Goal: Task Accomplishment & Management: Use online tool/utility

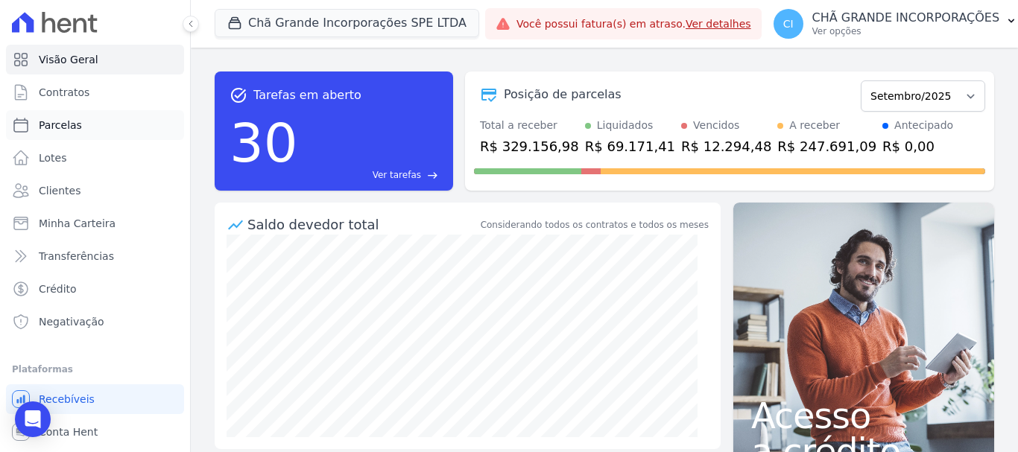
click at [63, 126] on span "Parcelas" at bounding box center [60, 125] width 43 height 15
select select
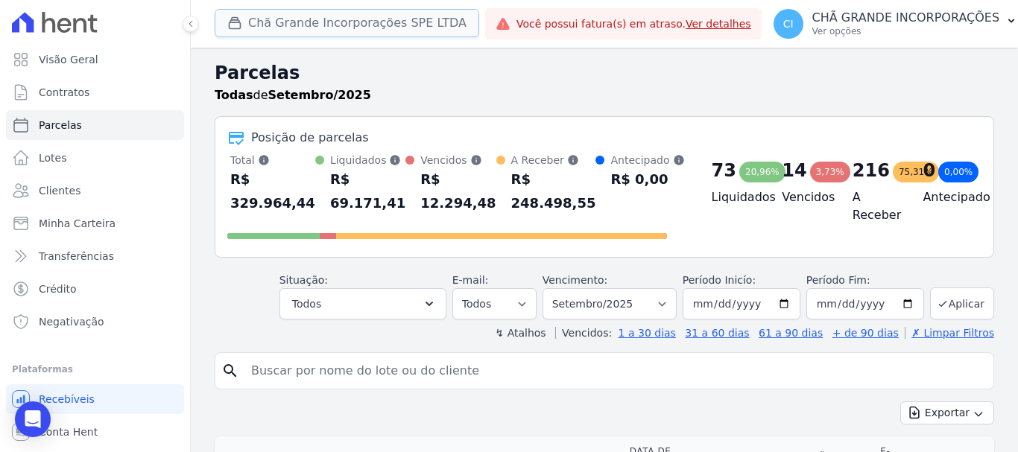
click at [291, 19] on button "Chã Grande Incorporações SPE LTDA" at bounding box center [347, 23] width 265 height 28
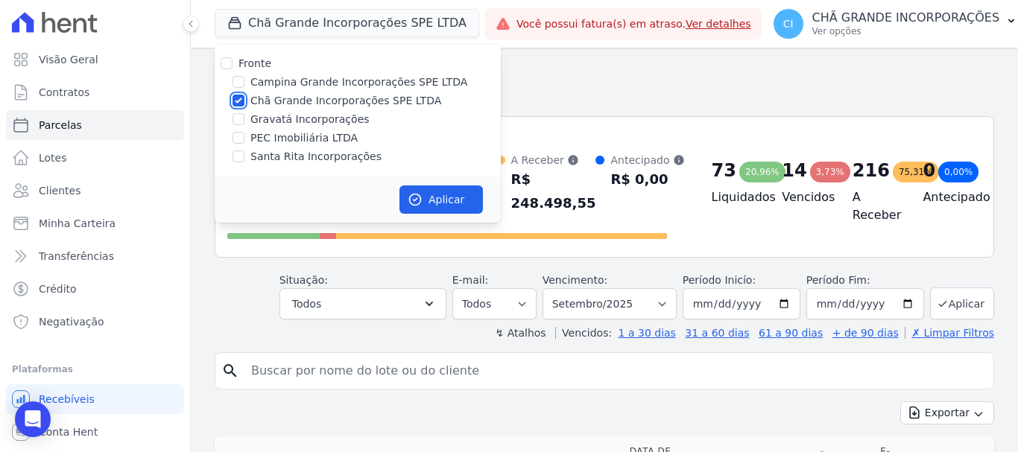
click at [239, 99] on input "Chã Grande Incorporações SPE LTDA" at bounding box center [239, 101] width 12 height 12
checkbox input "false"
click at [238, 160] on input "Santa Rita Incorporações" at bounding box center [239, 157] width 12 height 12
checkbox input "true"
click at [417, 198] on icon "button" at bounding box center [415, 200] width 11 height 11
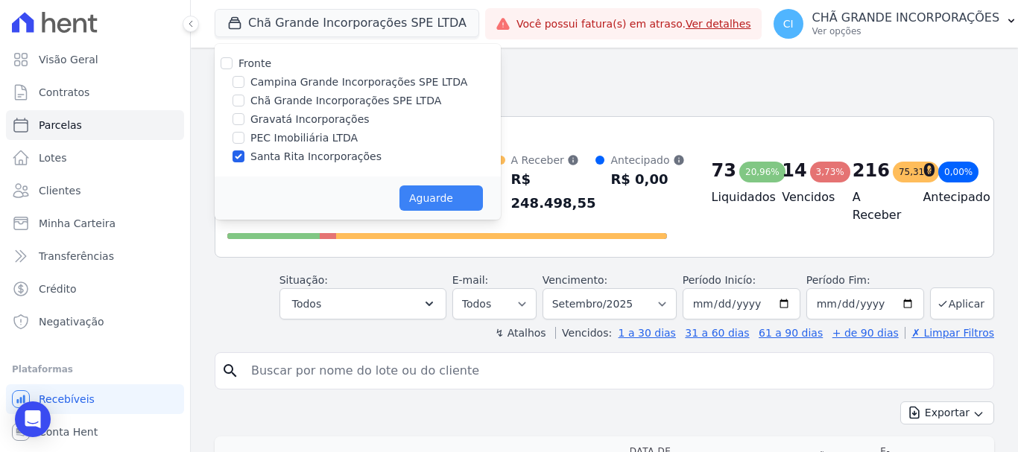
select select
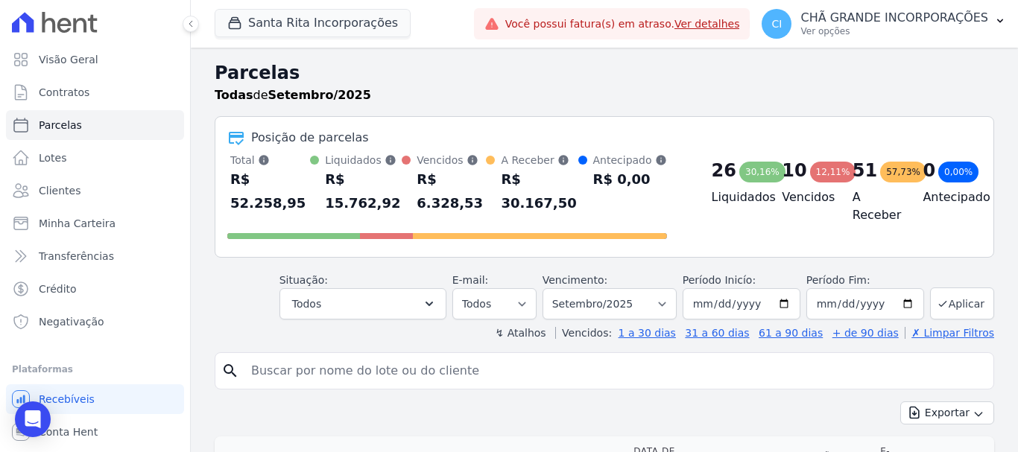
click at [470, 356] on input "search" at bounding box center [614, 371] width 745 height 30
type input "MARIA DA CONCEICAO"
select select
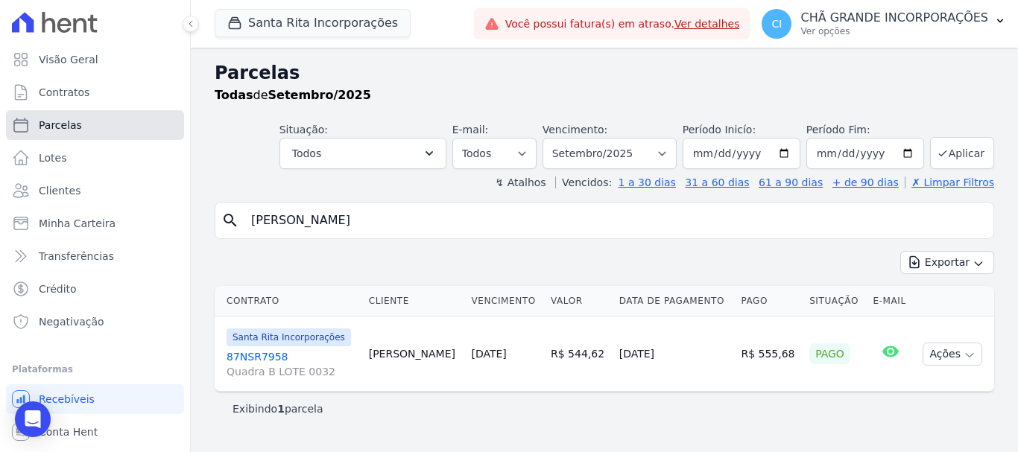
click at [45, 129] on span "Parcelas" at bounding box center [60, 125] width 43 height 15
select select
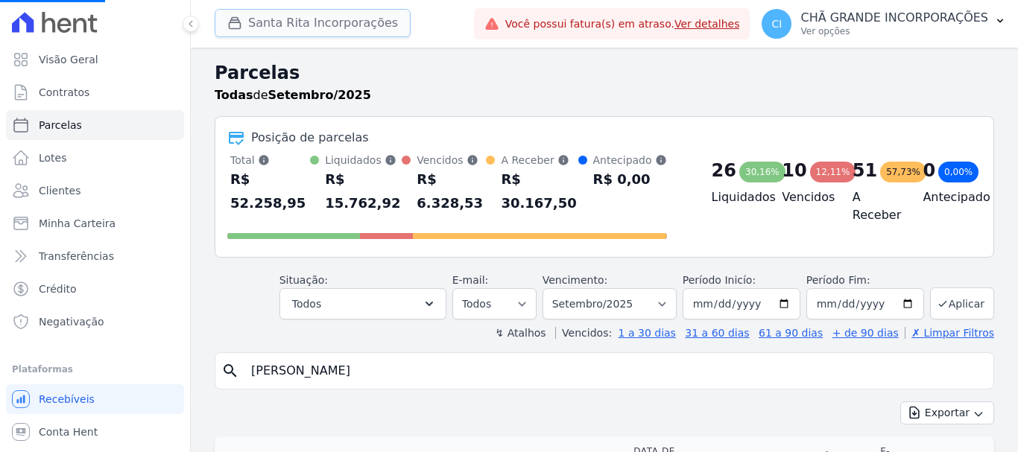
click at [262, 26] on button "Santa Rita Incorporações" at bounding box center [313, 23] width 196 height 28
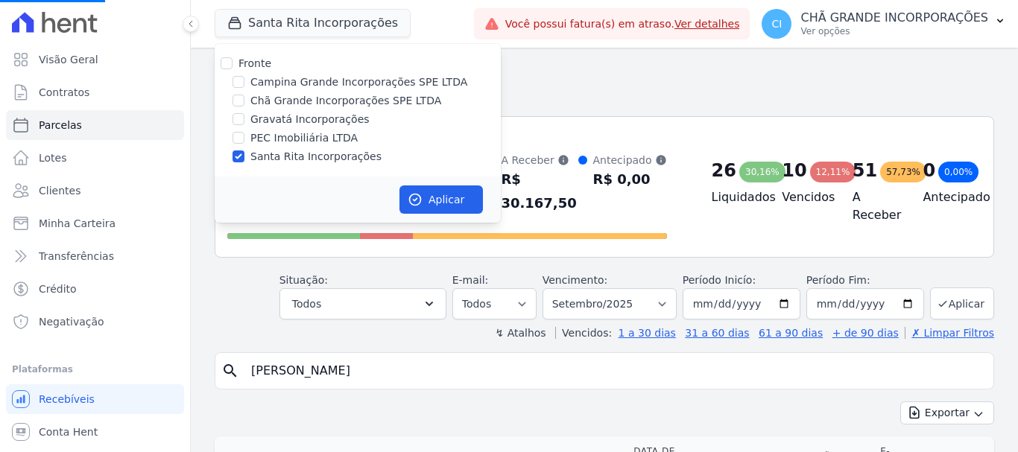
select select
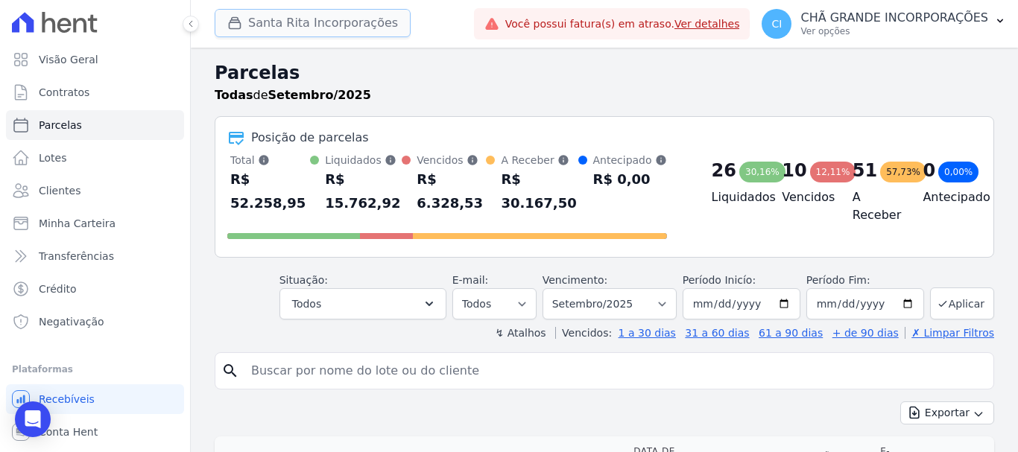
click at [266, 22] on button "Santa Rita Incorporações" at bounding box center [313, 23] width 196 height 28
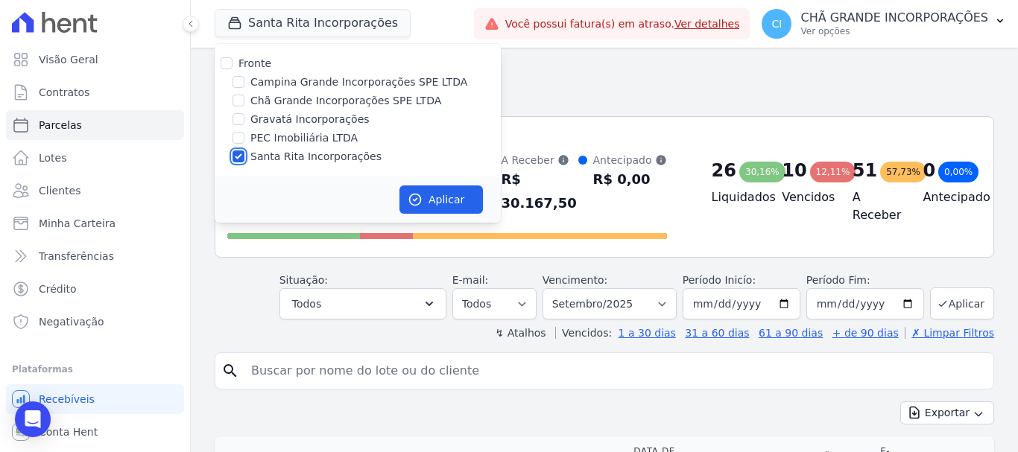
click at [240, 156] on input "Santa Rita Incorporações" at bounding box center [239, 157] width 12 height 12
checkbox input "false"
click at [243, 105] on input "Chã Grande Incorporações SPE LTDA" at bounding box center [239, 101] width 12 height 12
checkbox input "true"
click at [449, 197] on button "Aplicar" at bounding box center [441, 200] width 83 height 28
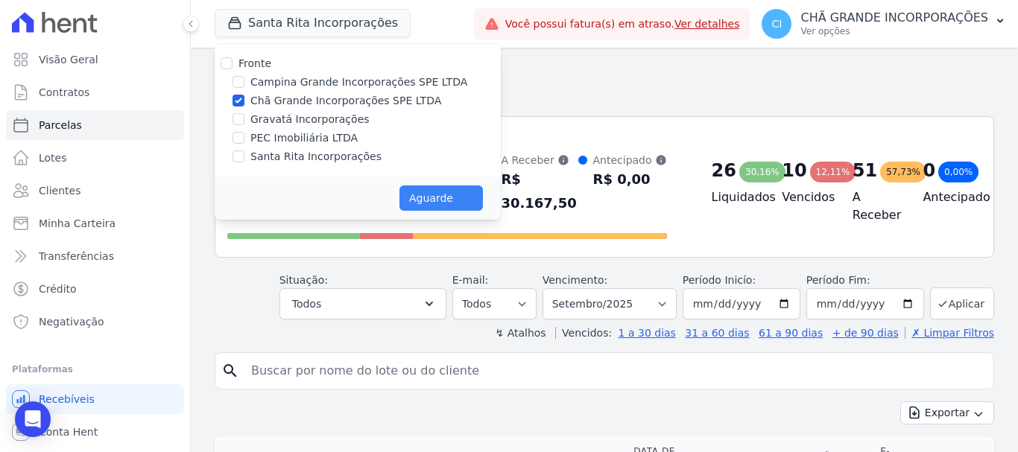
select select
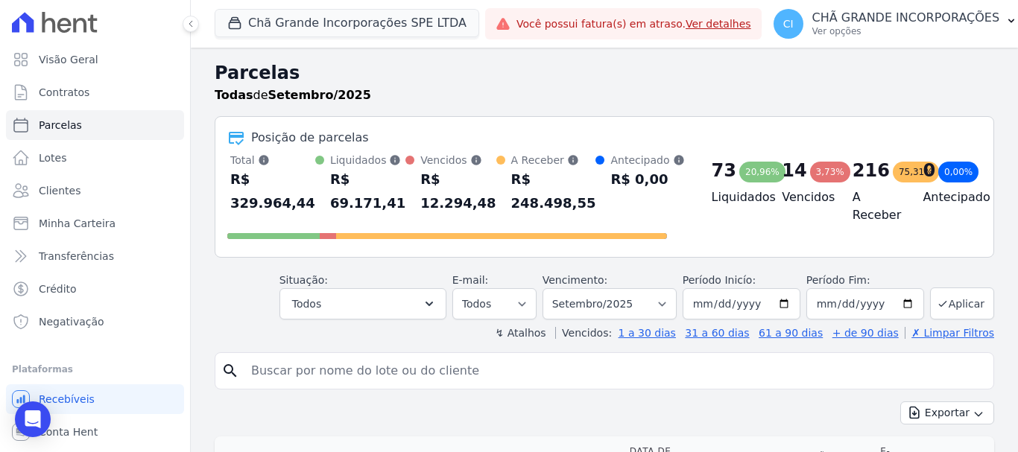
click at [589, 372] on input "search" at bounding box center [614, 371] width 745 height 30
type input "adriana pereira"
select select
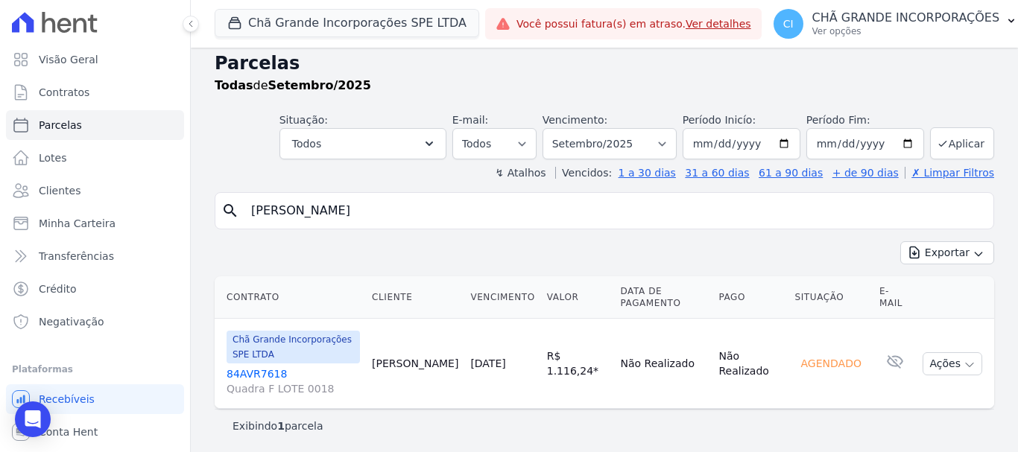
scroll to position [12, 0]
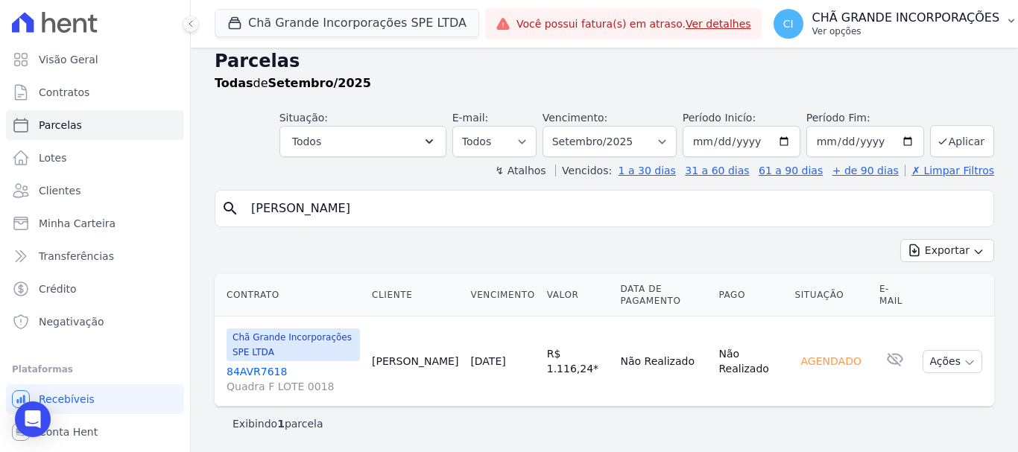
click at [856, 22] on p "CHÃ GRANDE INCORPORAÇÕES" at bounding box center [907, 17] width 188 height 15
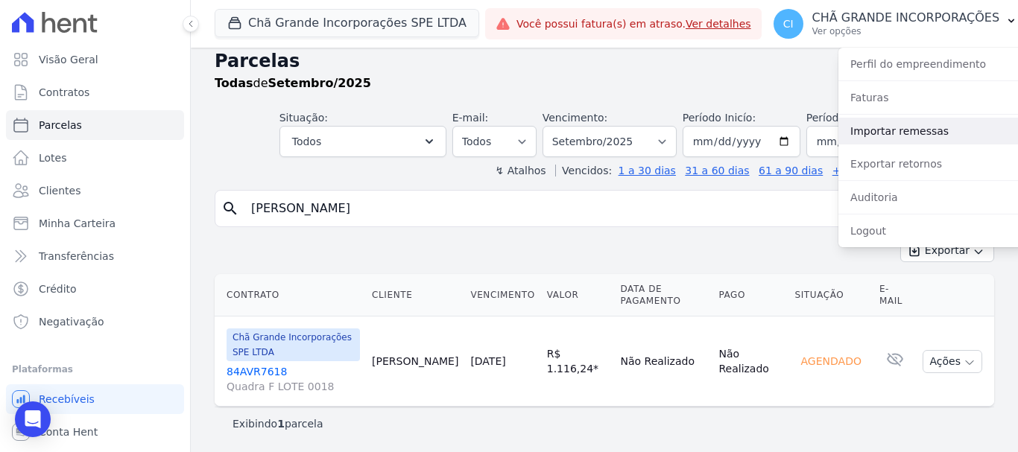
click at [900, 132] on link "Importar remessas" at bounding box center [934, 131] width 191 height 27
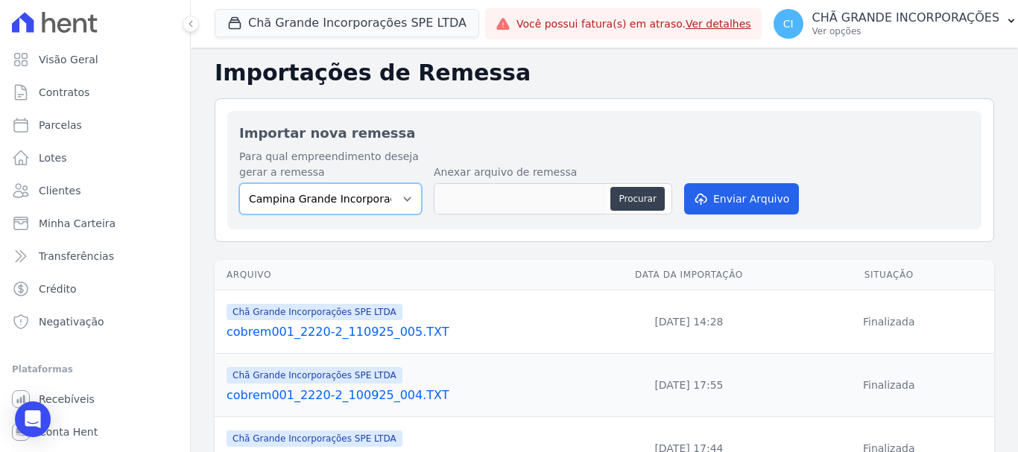
click at [341, 193] on select "Campina Grande Incorporações SPE LTDA Chã Grande Incorporações SPE LTDA Gravatá…" at bounding box center [330, 198] width 183 height 31
select select "fada966b-1e94-4a5a-a03a-a068354f70e7"
click at [239, 183] on select "Campina Grande Incorporações SPE LTDA Chã Grande Incorporações SPE LTDA Gravatá…" at bounding box center [330, 198] width 183 height 31
click at [646, 198] on button "Procurar" at bounding box center [638, 199] width 54 height 24
type input "cobrem001_2220-2_110925_006.TXT"
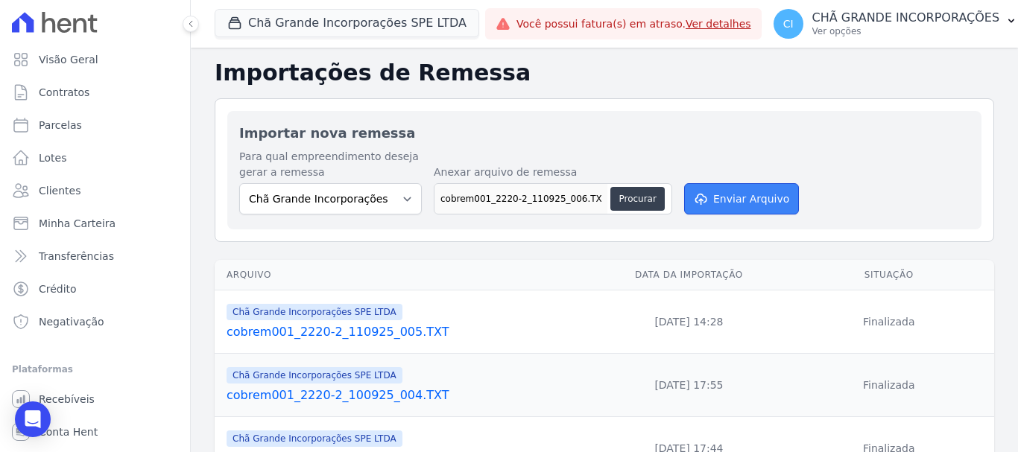
click at [712, 186] on button "Enviar Arquivo" at bounding box center [741, 198] width 115 height 31
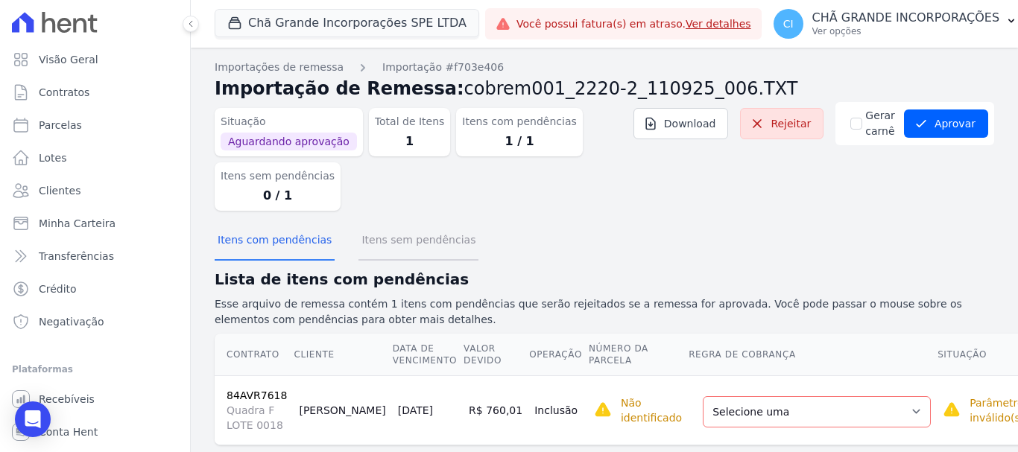
click at [414, 244] on button "Itens sem pendências" at bounding box center [419, 241] width 120 height 39
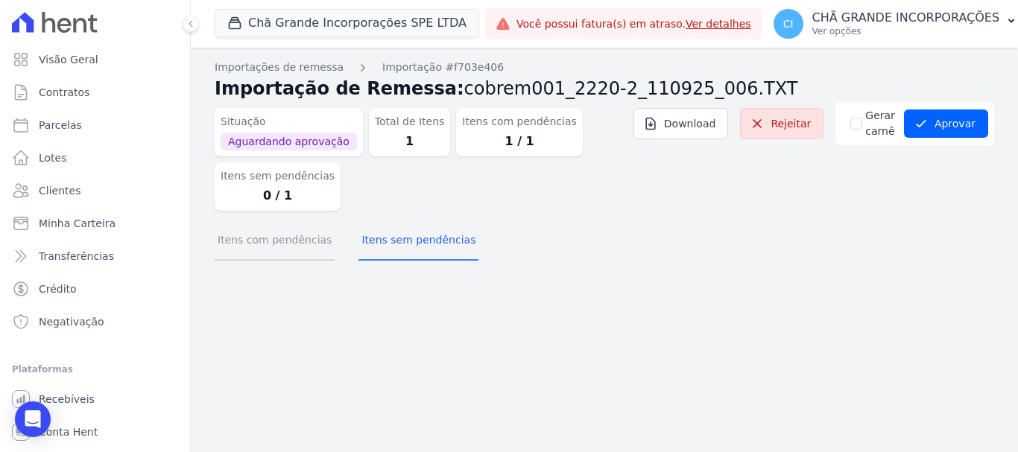
drag, startPoint x: 277, startPoint y: 255, endPoint x: 276, endPoint y: 247, distance: 8.3
click at [276, 249] on button "Itens com pendências" at bounding box center [275, 241] width 120 height 39
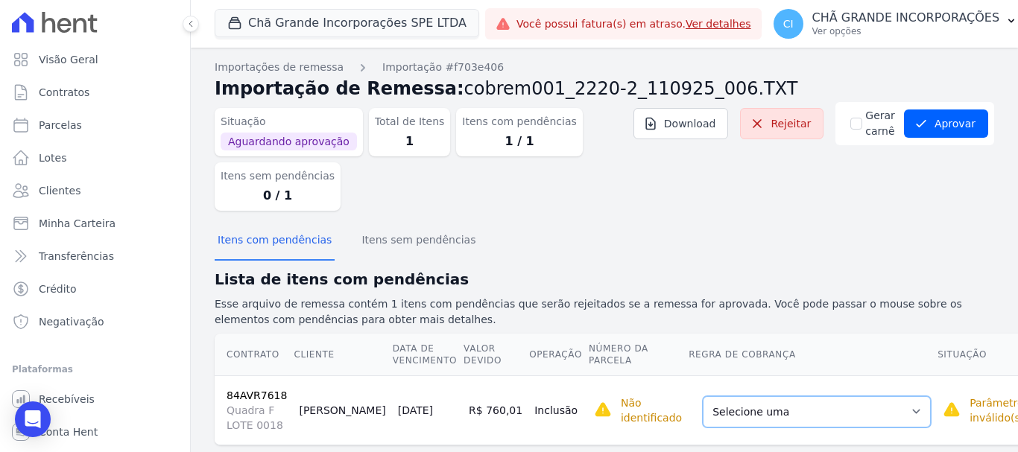
click at [825, 417] on select "Selecione uma Nova Parcela Avulsa Parcela Avulsa Existente Sinal (4 X R$ 11,98)…" at bounding box center [817, 412] width 228 height 31
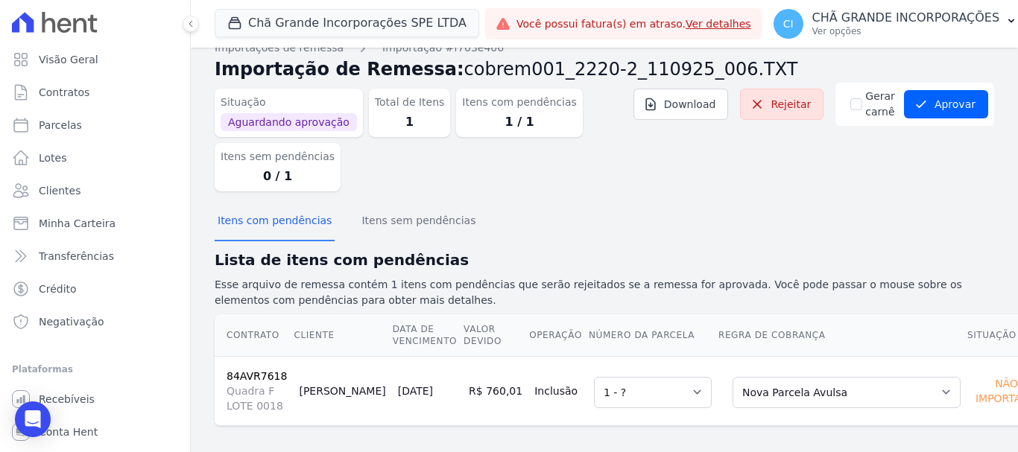
scroll to position [30, 0]
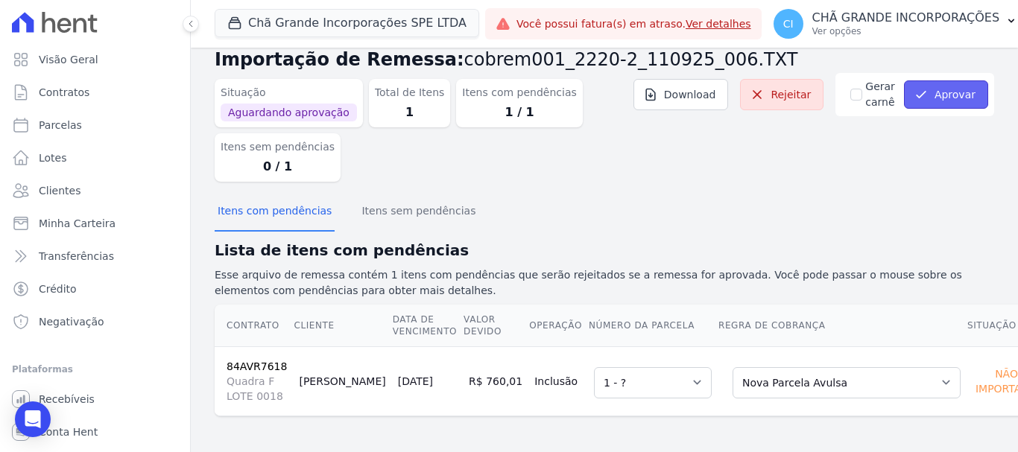
click at [955, 84] on button "Aprovar" at bounding box center [946, 95] width 84 height 28
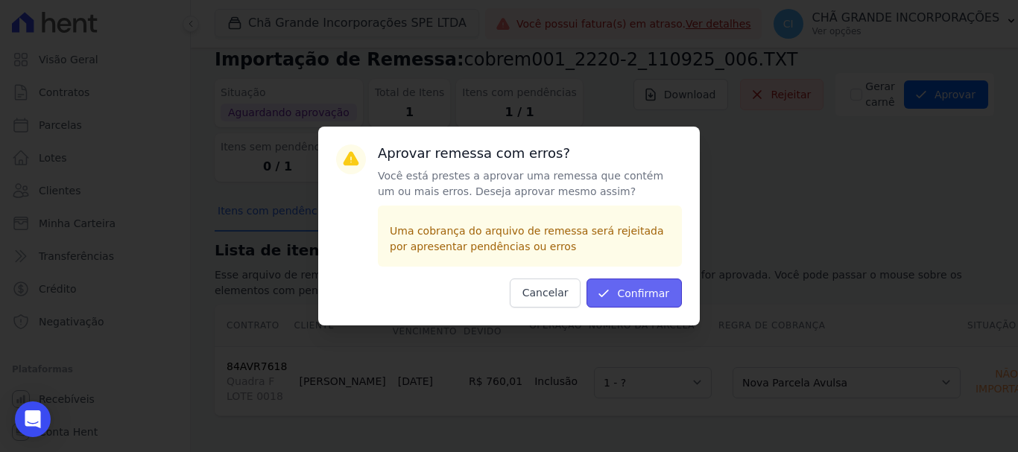
click at [635, 299] on button "Confirmar" at bounding box center [634, 293] width 95 height 29
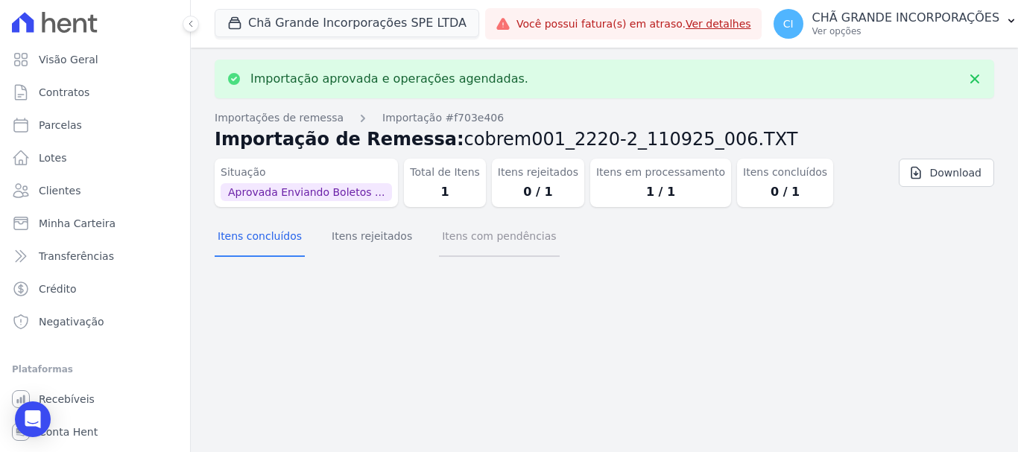
click at [462, 240] on button "Itens com pendências" at bounding box center [499, 237] width 120 height 39
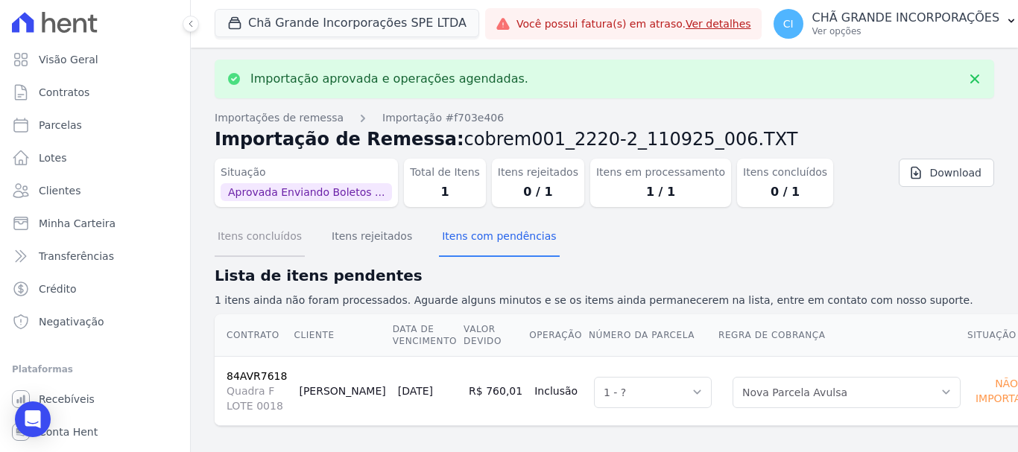
click at [270, 239] on button "Itens concluídos" at bounding box center [260, 237] width 90 height 39
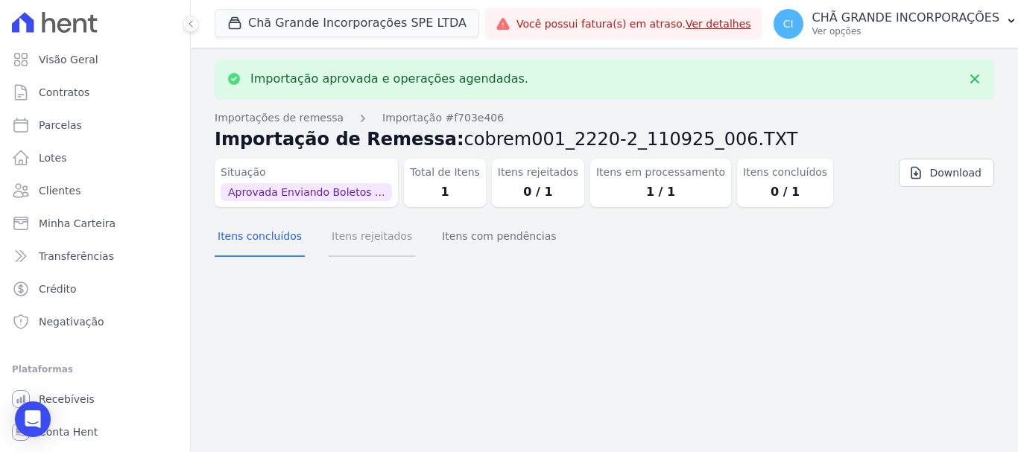
click at [344, 234] on button "Itens rejeitados" at bounding box center [372, 237] width 86 height 39
click at [454, 238] on button "Itens com pendências" at bounding box center [499, 237] width 120 height 39
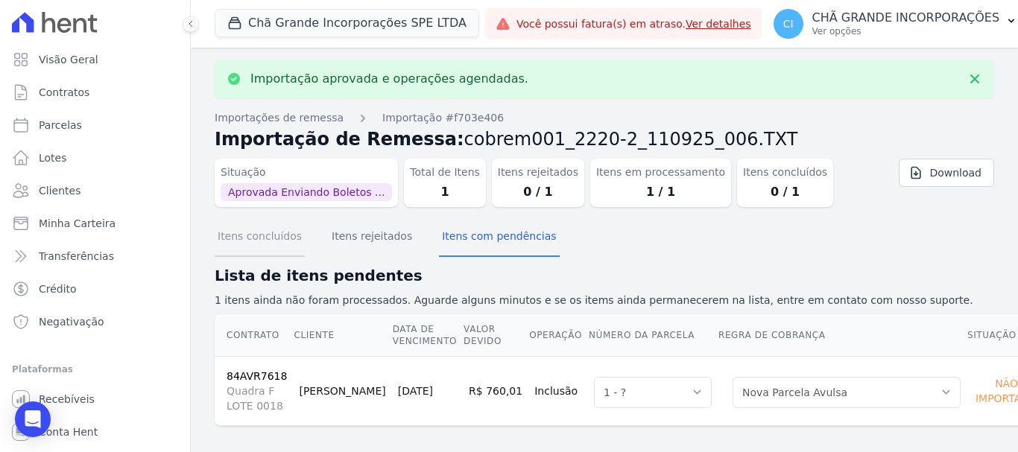
click at [287, 233] on button "Itens concluídos" at bounding box center [260, 237] width 90 height 39
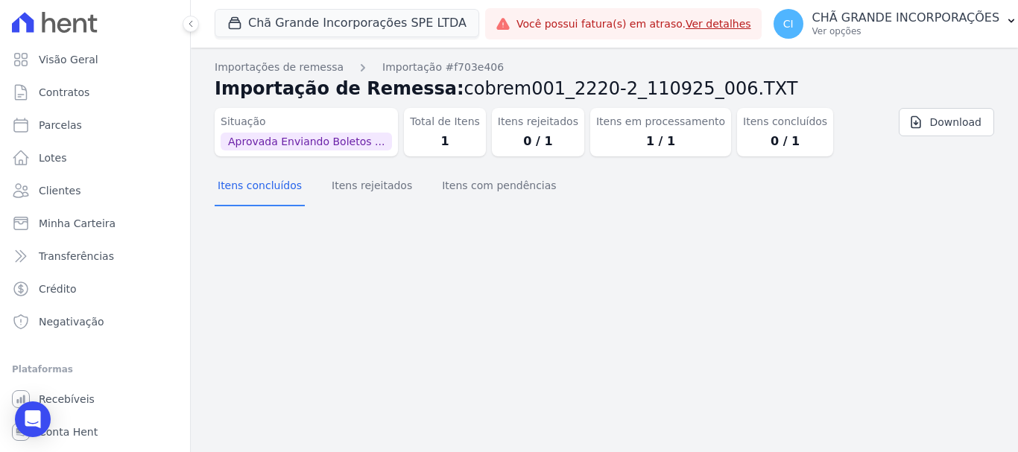
click at [492, 248] on div "Importação aprovada e operações agendadas. Importações de remessa Importação #f…" at bounding box center [604, 250] width 827 height 405
click at [484, 199] on button "Itens com pendências" at bounding box center [499, 187] width 120 height 39
click at [231, 192] on button "Itens concluídos" at bounding box center [260, 187] width 90 height 39
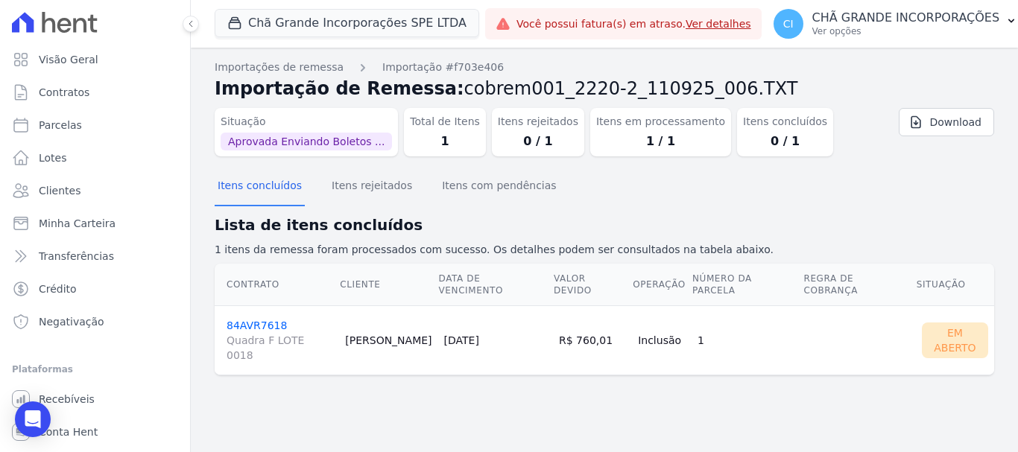
click at [255, 320] on link "84AVR7618 Quadra F LOTE 0018" at bounding box center [280, 341] width 107 height 43
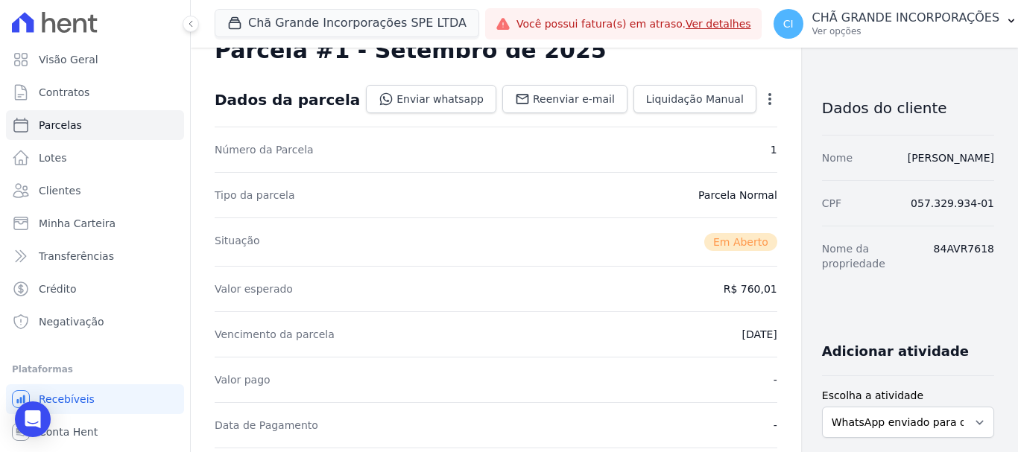
scroll to position [373, 0]
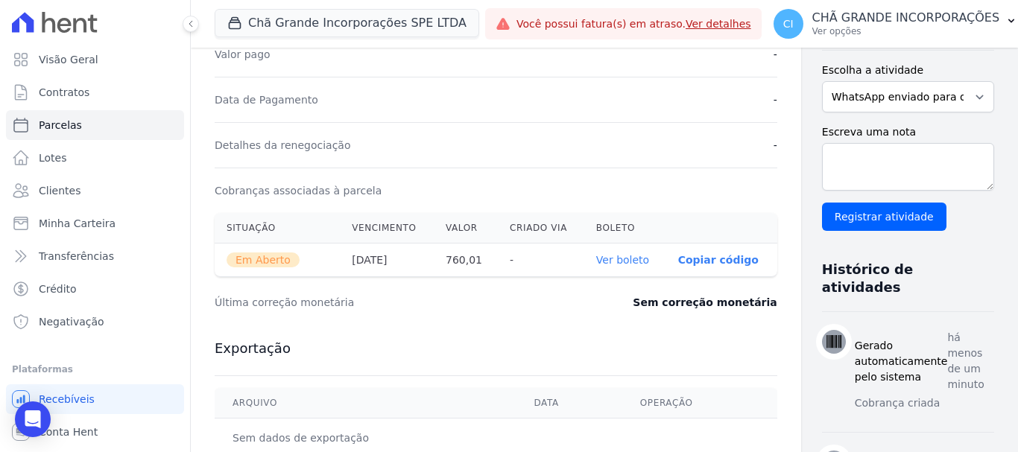
click at [596, 258] on link "Ver boleto" at bounding box center [622, 260] width 53 height 12
